Goal: Task Accomplishment & Management: Manage account settings

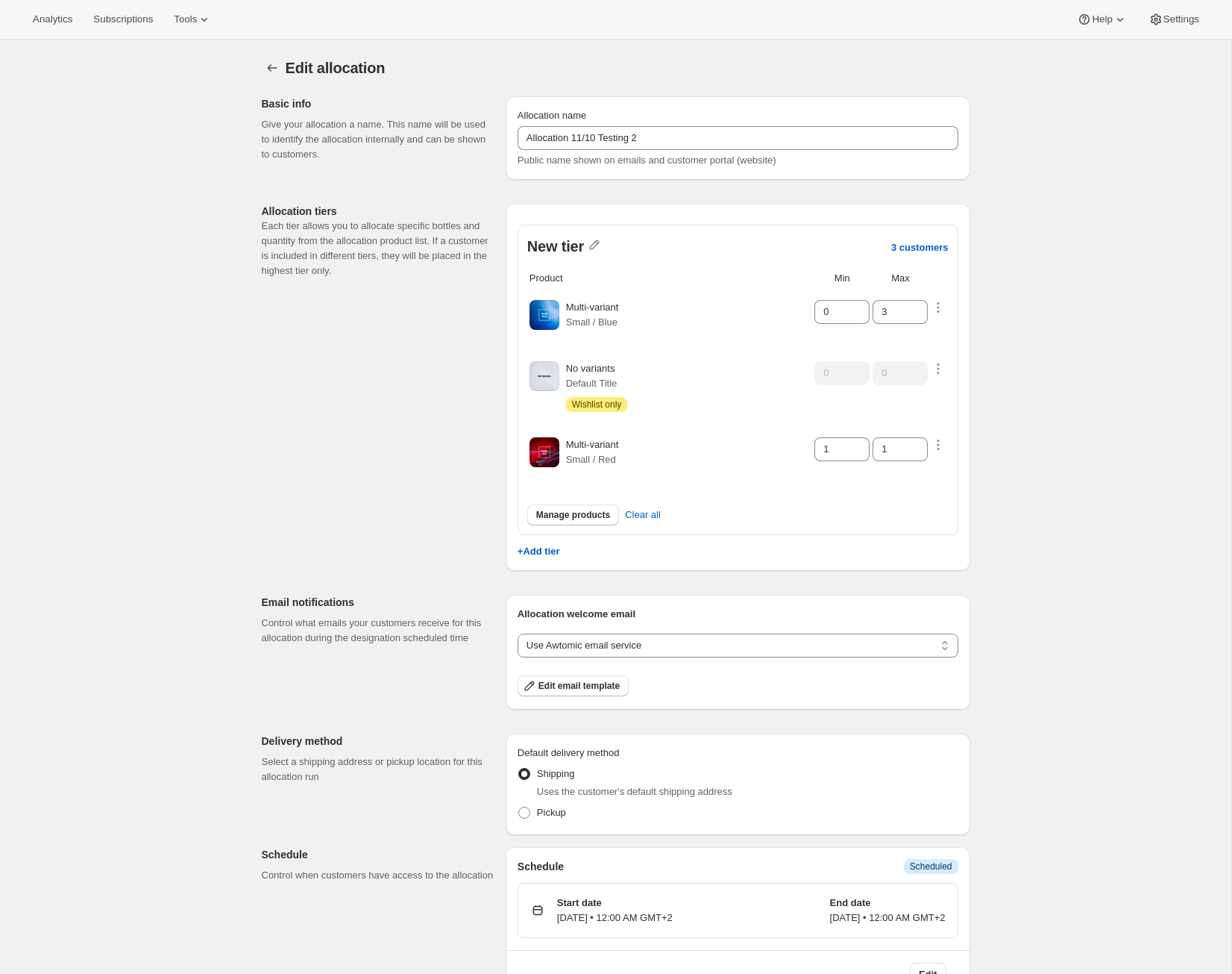
scroll to position [39, 0]
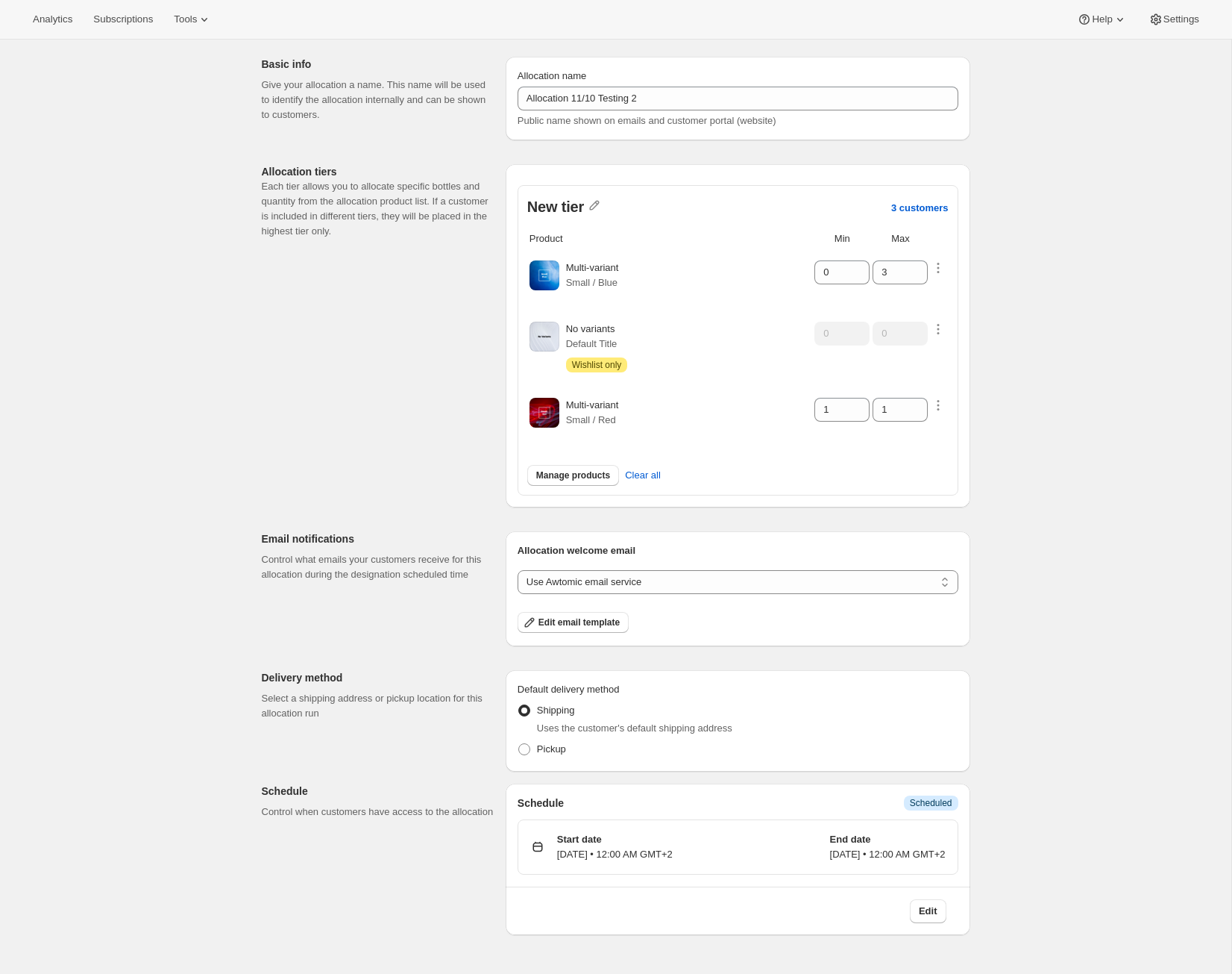
click at [1088, 602] on div "Edit allocation. This page is ready Edit allocation Basic info Give your alloca…" at bounding box center [615, 487] width 1231 height 974
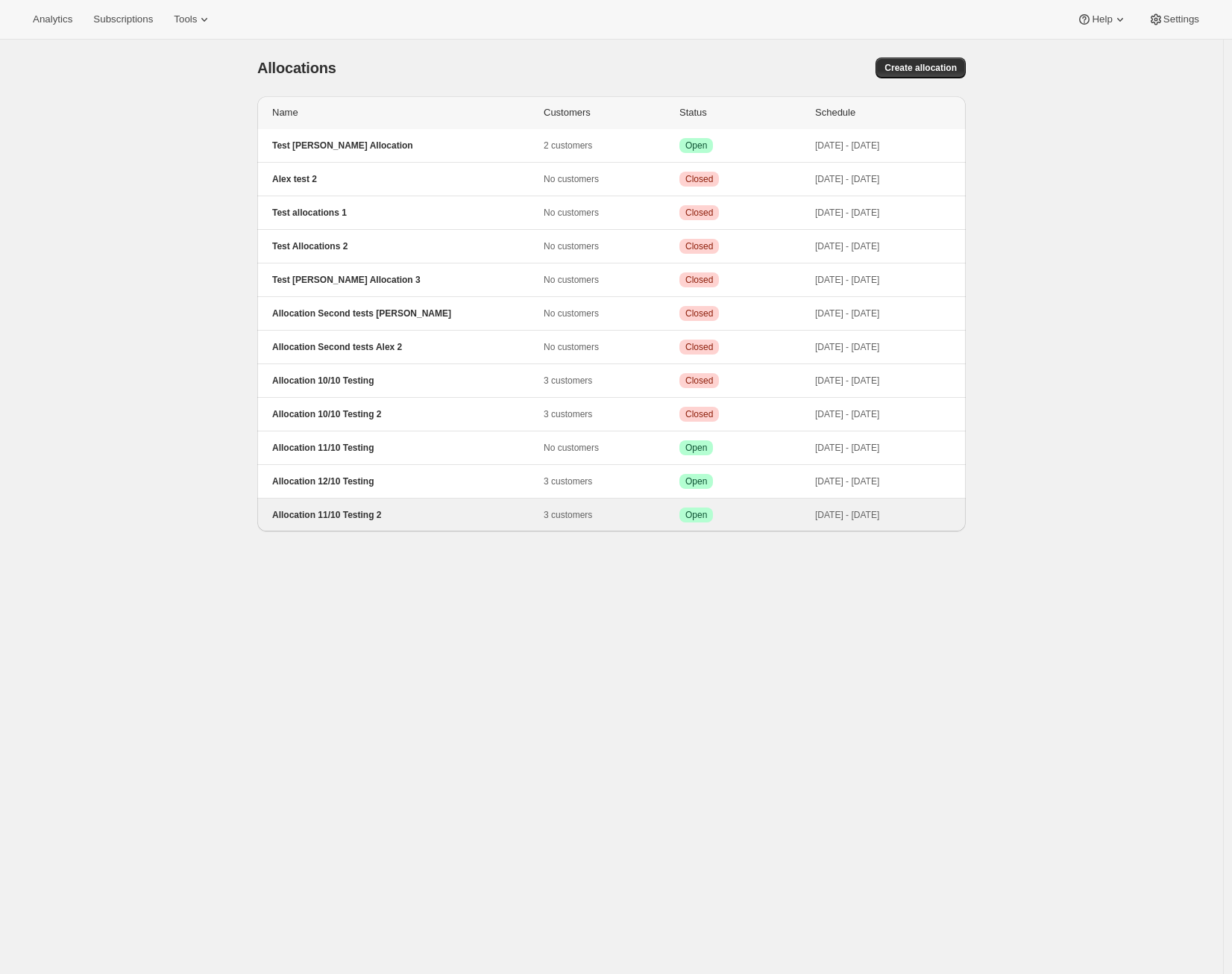
click at [540, 514] on p "Allocation 11/10 Testing 2" at bounding box center [407, 515] width 271 height 12
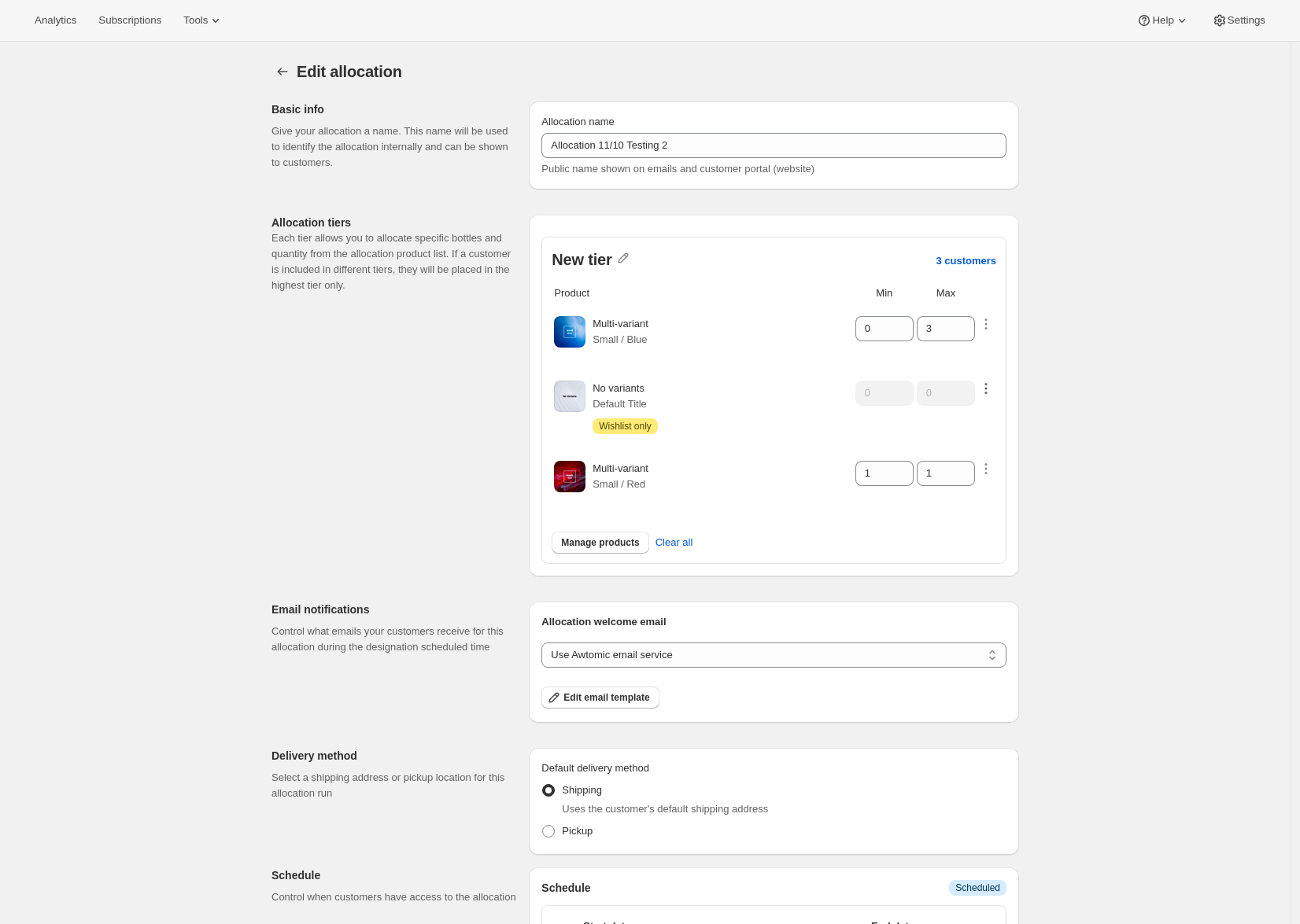
click at [985, 380] on icon "button" at bounding box center [986, 388] width 16 height 16
select select "only"
click at [1003, 425] on select "Customers can wishlist item Wishlist only product Block item from wishlist" at bounding box center [998, 425] width 151 height 25
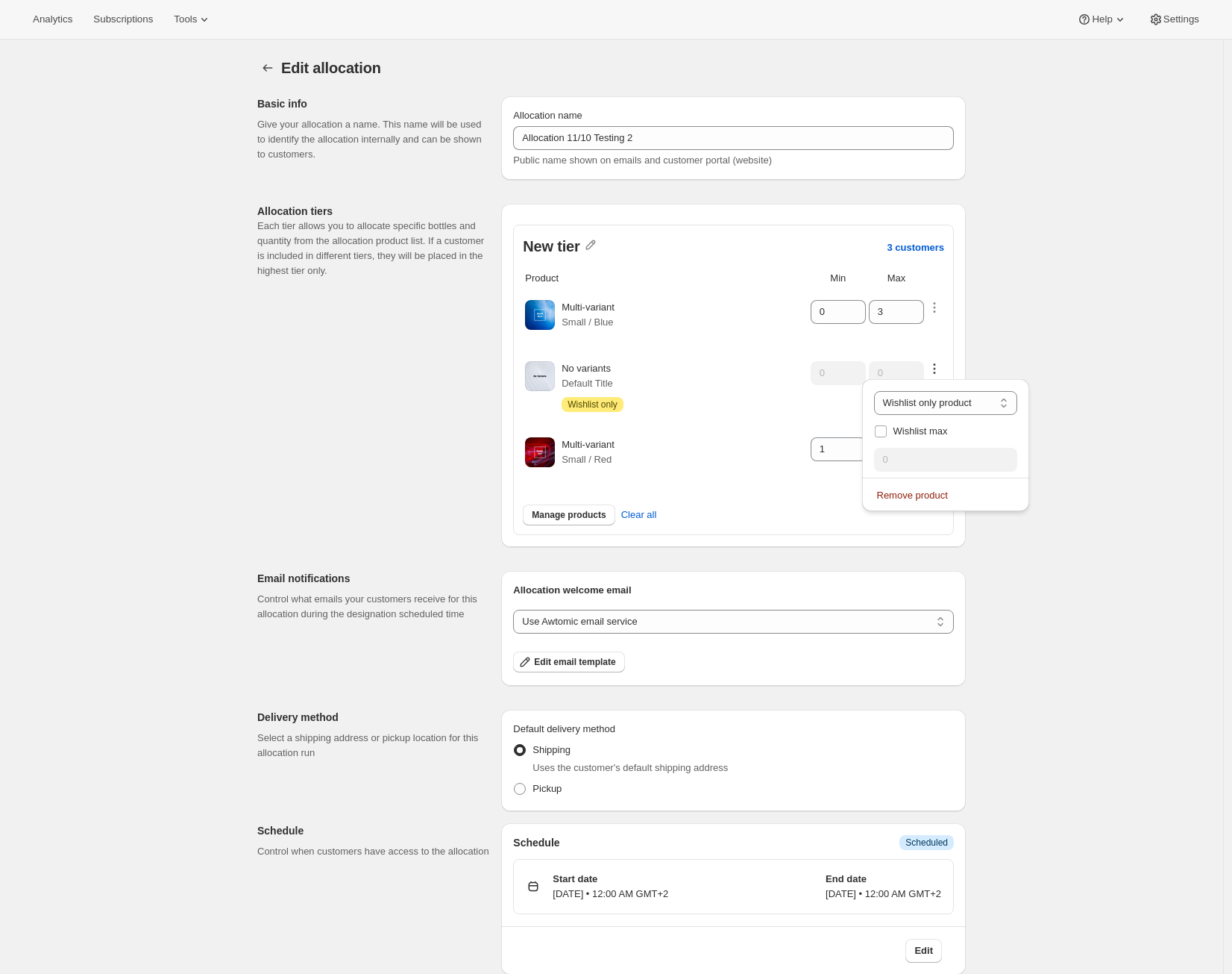
click at [1093, 500] on div "Edit allocation. This page is ready Edit allocation Basic info Give your alloca…" at bounding box center [611, 526] width 1223 height 974
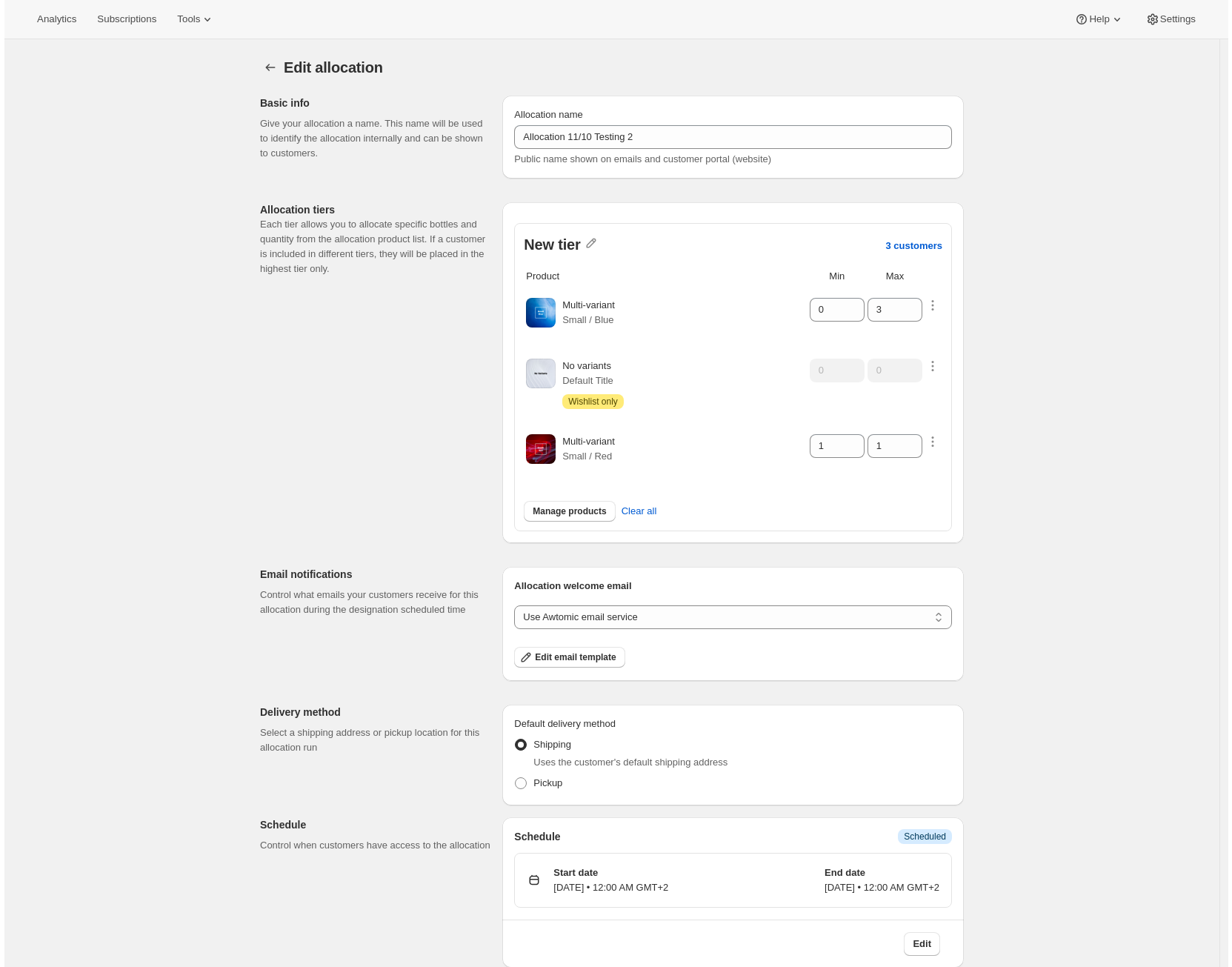
scroll to position [39, 0]
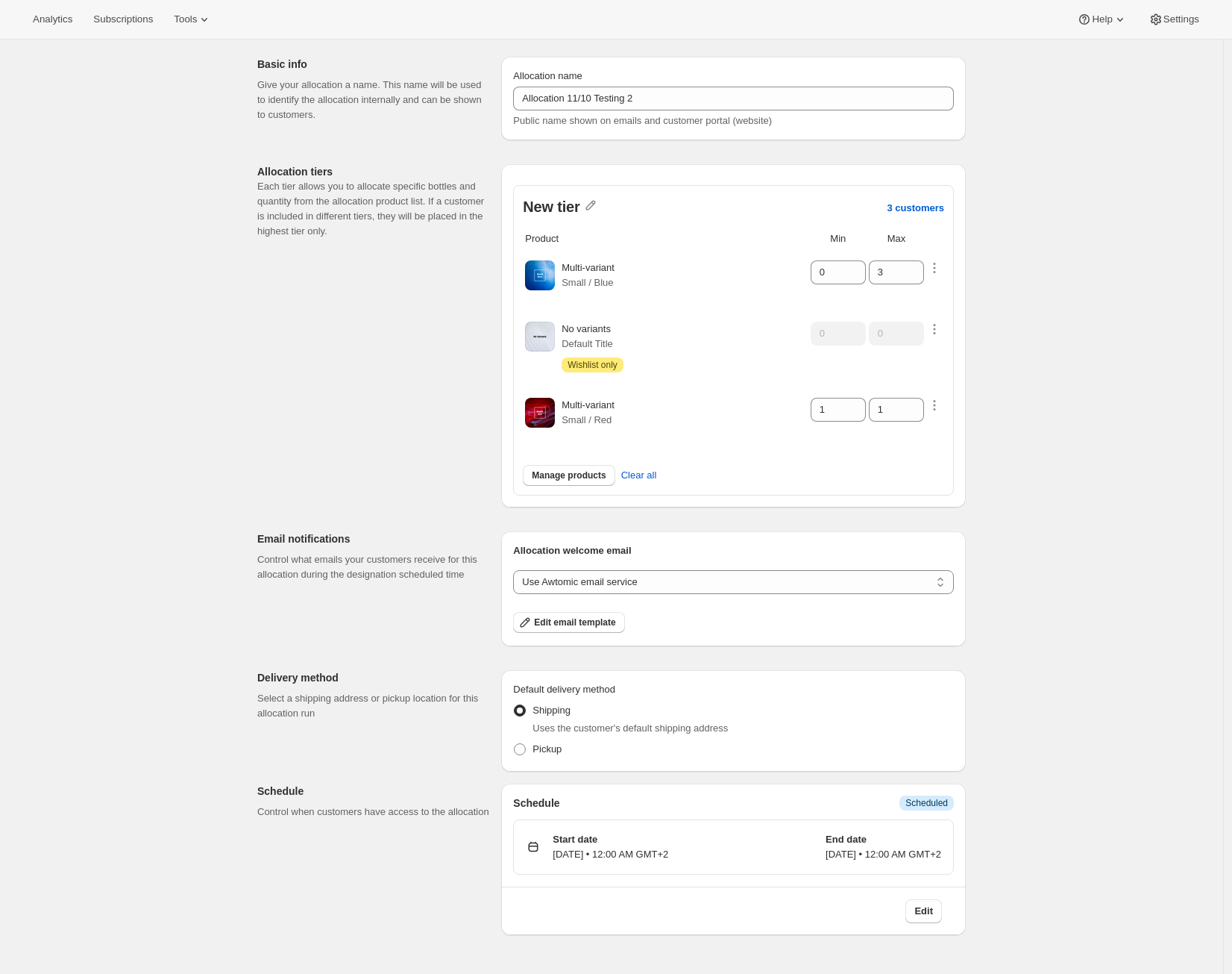
click at [942, 319] on td at bounding box center [934, 346] width 16 height 75
click at [935, 329] on icon "button" at bounding box center [934, 330] width 2 height 2
select select "only"
click at [914, 369] on select "Customers can wishlist item Wishlist only product Block item from wishlist" at bounding box center [945, 363] width 143 height 24
click at [914, 388] on span "Wishlist max" at bounding box center [921, 392] width 55 height 11
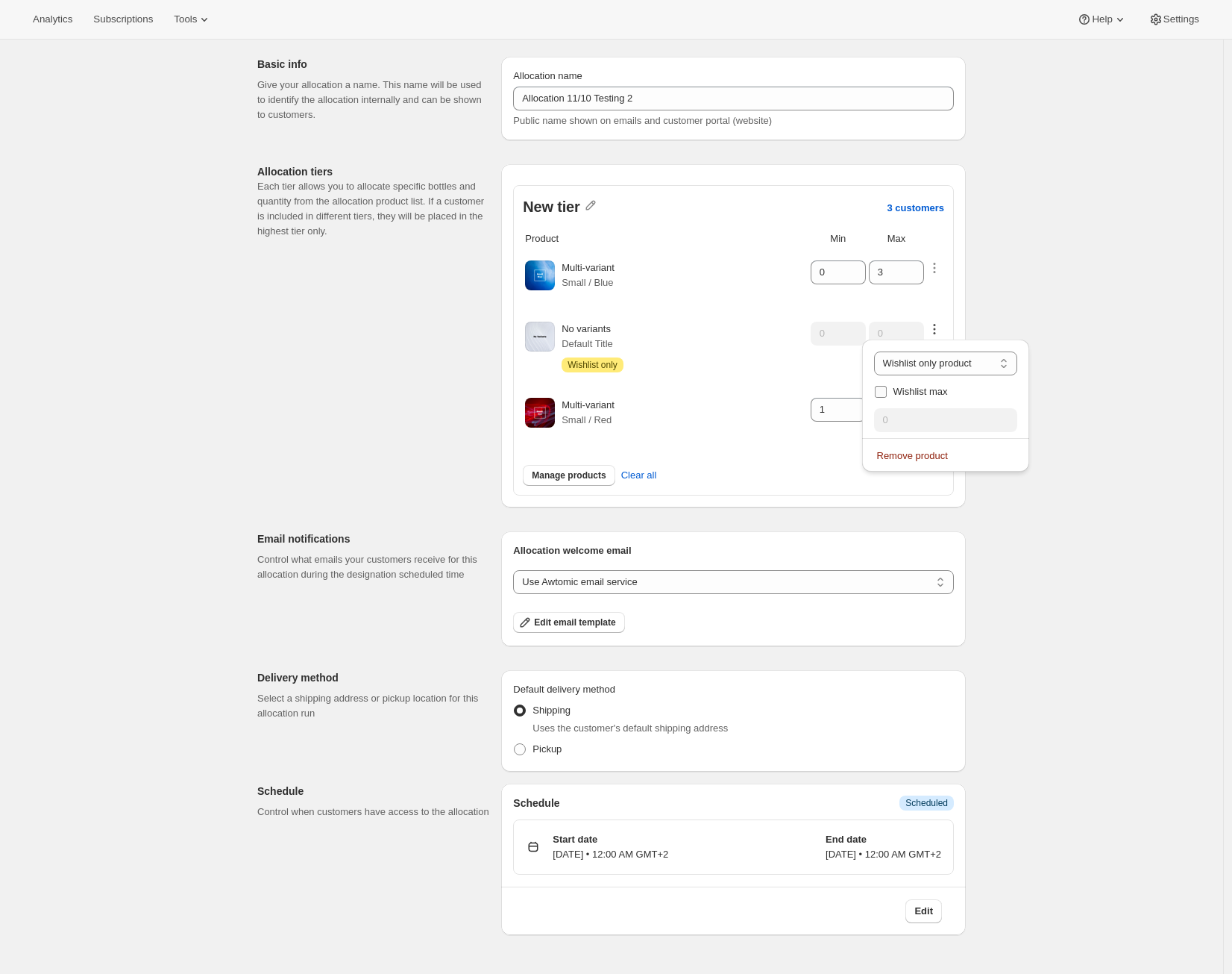
click at [887, 388] on input "Wishlist max" at bounding box center [880, 392] width 12 height 12
drag, startPoint x: 906, startPoint y: 409, endPoint x: 882, endPoint y: 412, distance: 24.2
click at [882, 412] on input "0" at bounding box center [935, 421] width 143 height 24
click at [1076, 801] on div "Edit allocation. This page is ready Edit allocation Basic info Give your alloca…" at bounding box center [611, 487] width 1223 height 974
click at [1070, 611] on div "Edit allocation. This page is ready Edit allocation Basic info Give your alloca…" at bounding box center [611, 487] width 1223 height 974
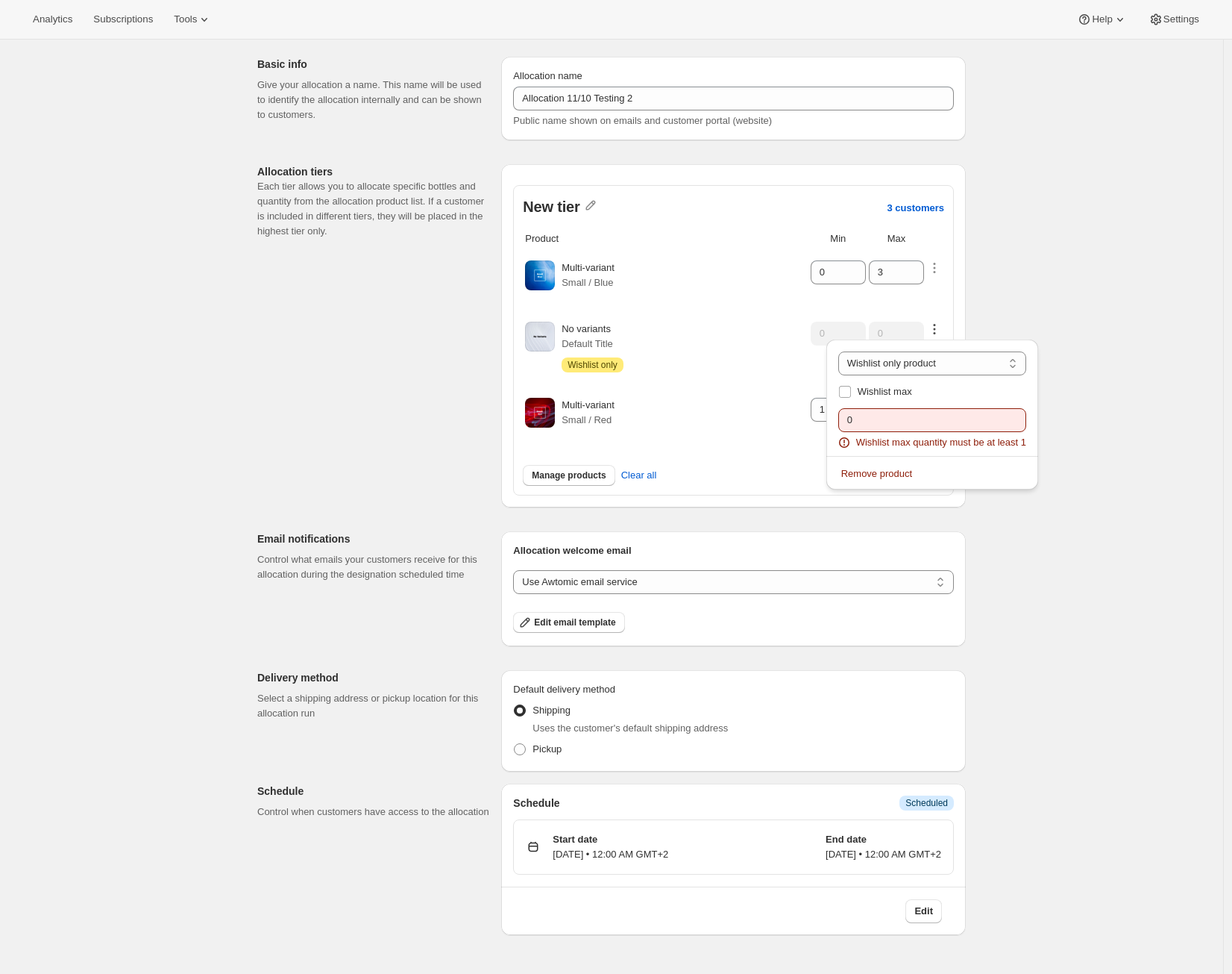
checkbox input "false"
click at [839, 85] on div "Allocation name Allocation 11/10 Testing 2 Public name shown on emails and cust…" at bounding box center [733, 98] width 440 height 60
